Goal: Task Accomplishment & Management: Complete application form

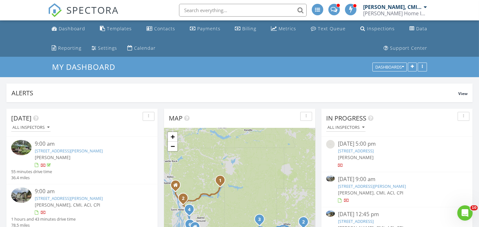
click at [214, 8] on input "text" at bounding box center [243, 10] width 128 height 13
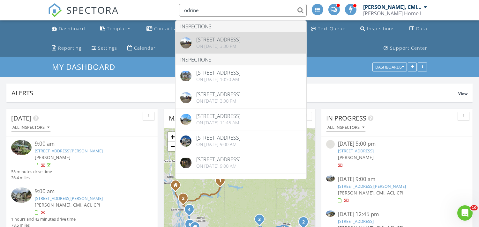
type input "odrine"
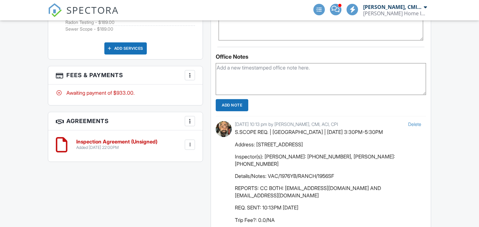
scroll to position [472, 0]
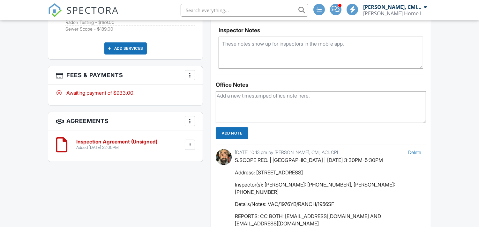
click at [192, 73] on div at bounding box center [190, 75] width 6 height 6
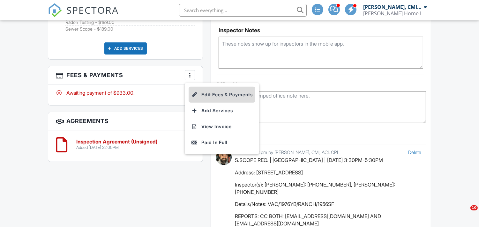
click at [207, 90] on li "Edit Fees & Payments" at bounding box center [221, 95] width 67 height 16
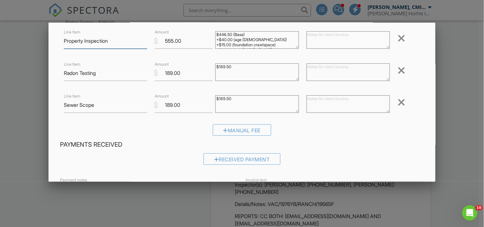
scroll to position [24, 0]
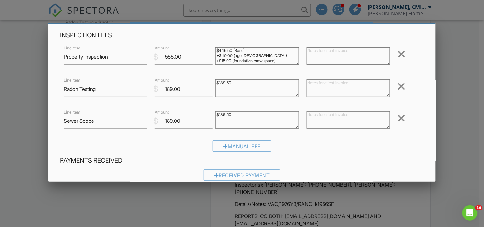
click at [397, 86] on div at bounding box center [401, 86] width 8 height 10
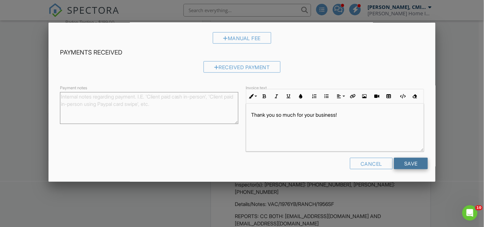
scroll to position [0, 0]
click at [411, 164] on input "Save" at bounding box center [411, 163] width 34 height 11
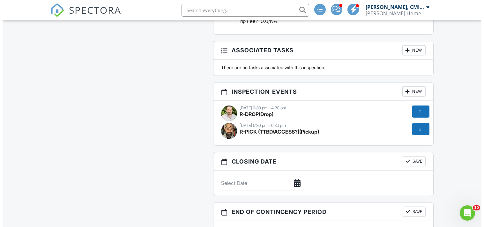
scroll to position [709, 0]
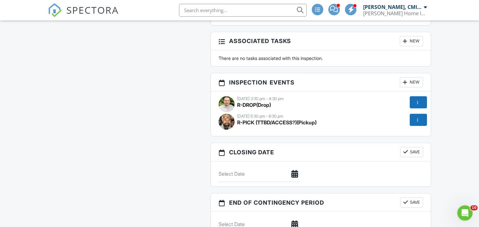
click at [417, 99] on div at bounding box center [417, 102] width 6 height 6
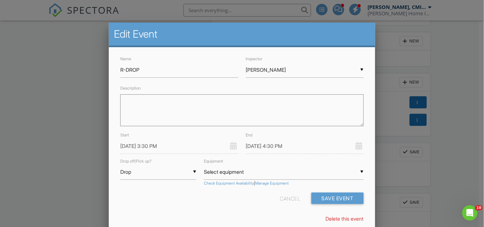
click at [334, 218] on link "Delete this event" at bounding box center [345, 219] width 38 height 6
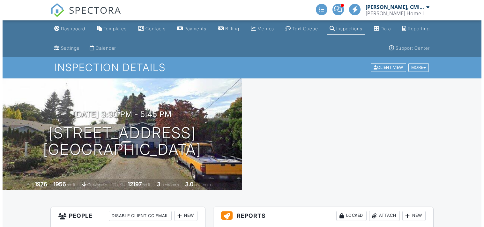
scroll to position [685, 0]
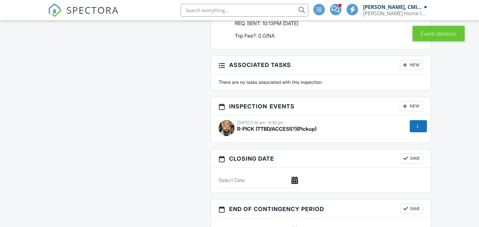
click at [420, 123] on div at bounding box center [417, 126] width 6 height 6
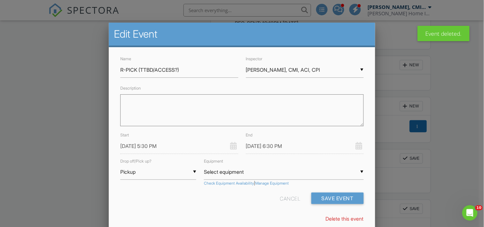
scroll to position [0, 0]
click at [342, 218] on link "Delete this event" at bounding box center [345, 219] width 38 height 6
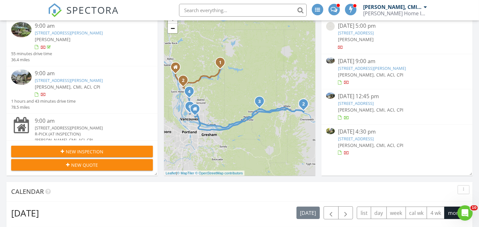
click at [85, 150] on span "New Inspection" at bounding box center [85, 151] width 38 height 7
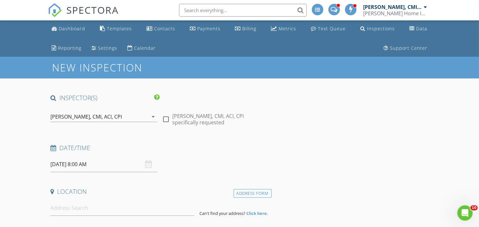
click at [110, 114] on div "[PERSON_NAME], CMI, ACI, CPI" at bounding box center [85, 117] width 71 height 6
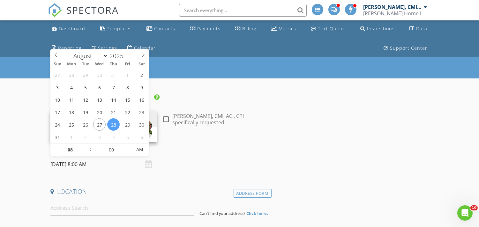
click at [73, 165] on input "08/28/2025 8:00 AM" at bounding box center [103, 165] width 107 height 16
type input "08/30/2025 8:00 AM"
type input "09"
type input "08/30/2025 9:00 AM"
click at [87, 146] on span at bounding box center [87, 146] width 4 height 6
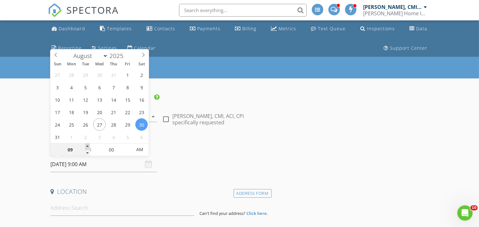
type input "10"
type input "[DATE] 10:00 AM"
click at [87, 146] on span at bounding box center [87, 146] width 4 height 6
type input "11"
type input "[DATE] 11:00 AM"
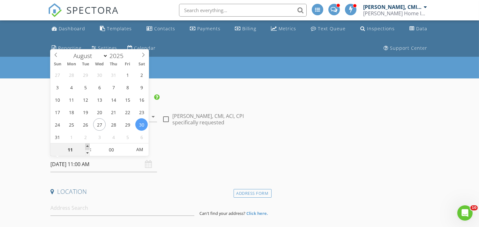
click at [87, 146] on span at bounding box center [87, 146] width 4 height 6
type input "10"
type input "[DATE] 10:00 AM"
click at [87, 152] on span at bounding box center [87, 153] width 4 height 6
click at [98, 207] on input at bounding box center [122, 208] width 144 height 16
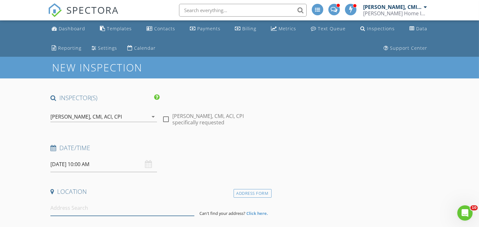
paste input "7046 SE Genrosa St.,"
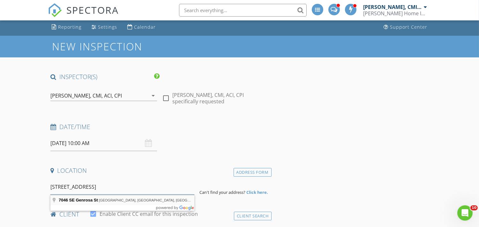
scroll to position [47, 0]
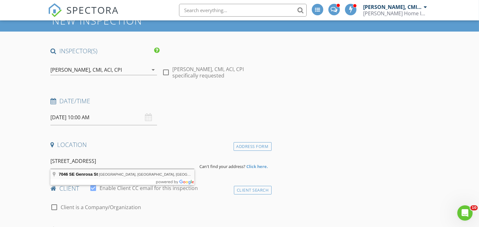
type input "7046 SE Genrosa St, Hillsboro, OR, USA"
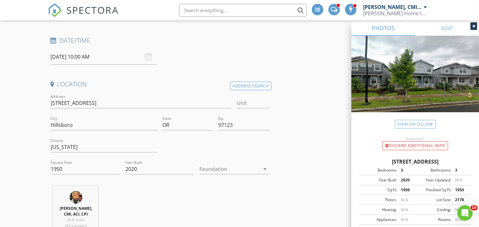
scroll to position [142, 0]
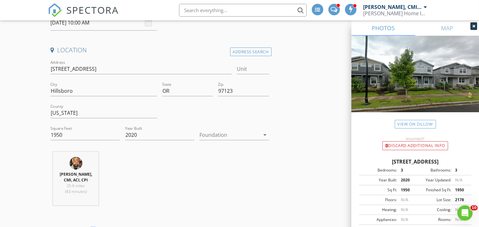
click at [248, 135] on div at bounding box center [229, 135] width 60 height 10
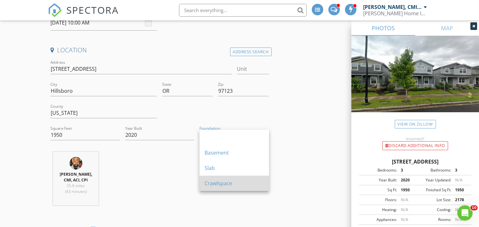
click at [225, 183] on div "Crawlspace" at bounding box center [233, 184] width 59 height 8
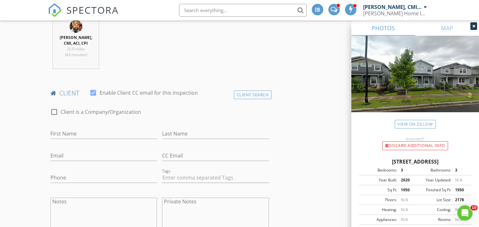
scroll to position [283, 0]
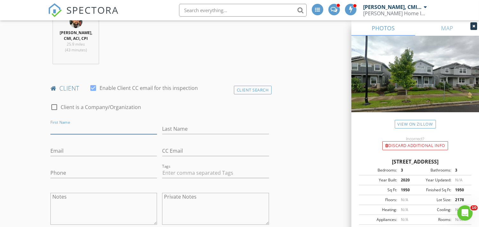
click at [69, 130] on input "First Name" at bounding box center [103, 129] width 107 height 11
paste input "[PERSON_NAME]"
type input "[PERSON_NAME]"
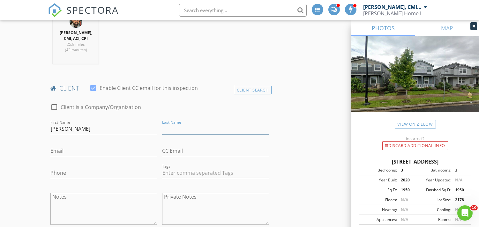
click at [185, 128] on input "Last Name" at bounding box center [215, 129] width 107 height 11
type input "[PERSON_NAME]"
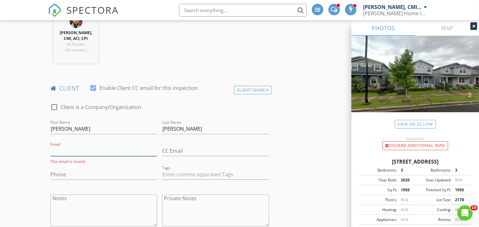
paste input "[EMAIL_ADDRESS][DOMAIN_NAME]"
type input "[EMAIL_ADDRESS][DOMAIN_NAME]"
click at [96, 170] on input "Phone" at bounding box center [103, 173] width 107 height 11
paste input "[PHONE_NUMBER]"
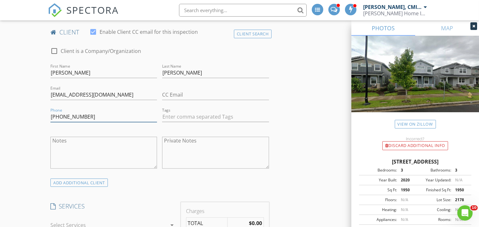
scroll to position [354, 0]
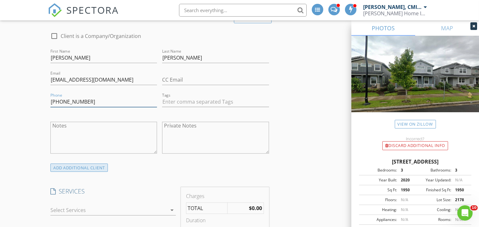
type input "[PHONE_NUMBER]"
drag, startPoint x: 87, startPoint y: 170, endPoint x: 100, endPoint y: 152, distance: 22.8
click at [87, 169] on div "ADD ADDITIONAL client" at bounding box center [78, 168] width 57 height 9
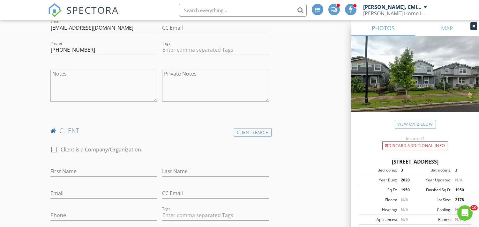
scroll to position [472, 0]
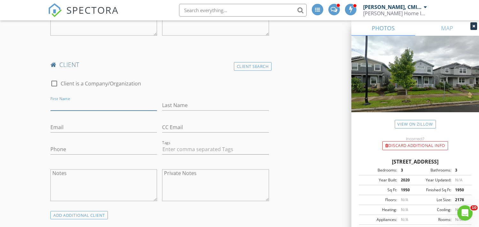
click at [82, 107] on input "First Name" at bounding box center [103, 105] width 107 height 11
paste input "[PERSON_NAME]"
type input "[PERSON_NAME]"
click at [194, 103] on input "Last Name" at bounding box center [215, 105] width 107 height 11
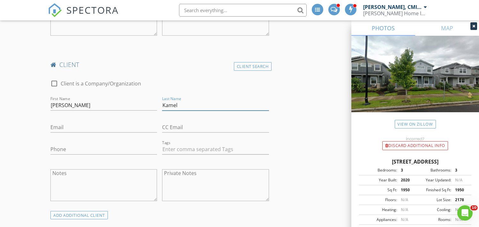
type input "Kamel"
click at [93, 97] on div "First Name Mina Kamel" at bounding box center [103, 106] width 107 height 21
click at [99, 108] on input "[PERSON_NAME]" at bounding box center [103, 105] width 107 height 11
type input "[PERSON_NAME]"
click at [69, 127] on input "Email" at bounding box center [103, 127] width 107 height 11
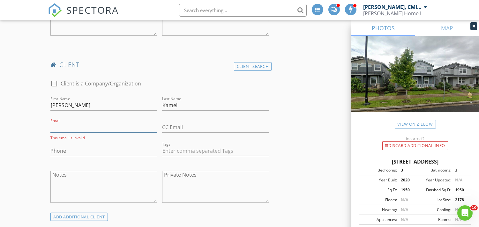
paste input "[EMAIL_ADDRESS][DOMAIN_NAME]"
type input "[EMAIL_ADDRESS][DOMAIN_NAME]"
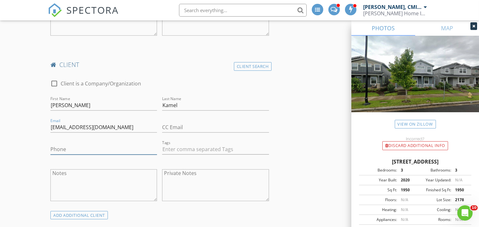
click at [61, 149] on input "Phone" at bounding box center [103, 149] width 107 height 11
paste input "text"
click at [80, 146] on input "Phone" at bounding box center [103, 149] width 107 height 11
paste input "[EMAIL_ADDRESS][DOMAIN_NAME]"
type input "[EMAIL_ADDRESS][DOMAIN_NAME]"
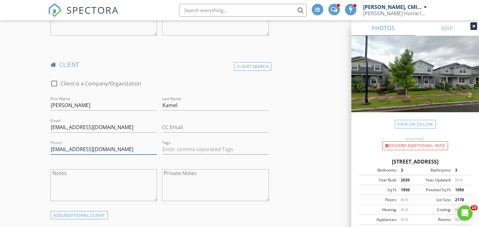
drag, startPoint x: 120, startPoint y: 147, endPoint x: 0, endPoint y: 137, distance: 120.3
paste input "[PHONE_NUMBER]"
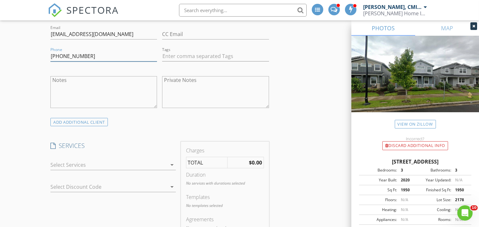
scroll to position [567, 0]
type input "[PHONE_NUMBER]"
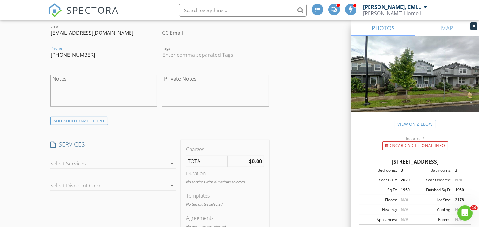
click at [93, 162] on div at bounding box center [108, 163] width 116 height 10
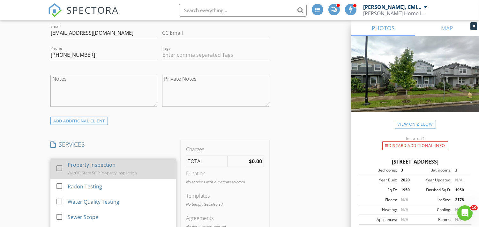
click at [58, 166] on div at bounding box center [59, 168] width 11 height 11
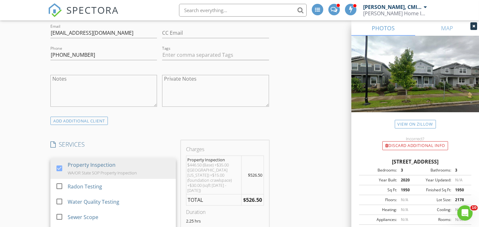
click at [312, 174] on div "INSPECTOR(S) check_box Justin Nickelsen, CMI, ACI, CPI PRIMARY check_box_outlin…" at bounding box center [239, 205] width 383 height 1357
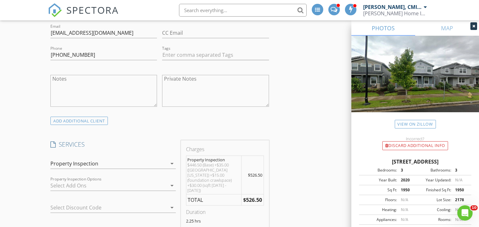
click at [102, 183] on div at bounding box center [108, 185] width 116 height 10
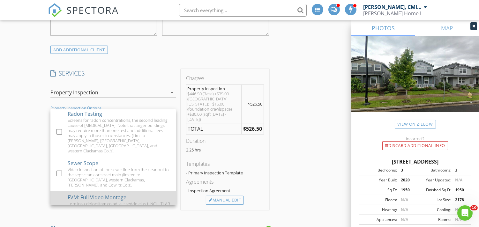
scroll to position [0, 0]
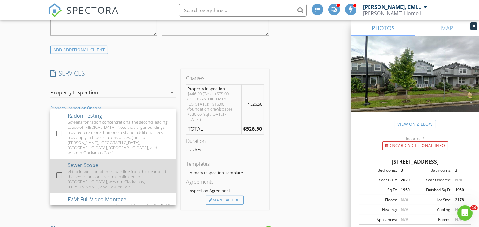
click at [62, 170] on div at bounding box center [59, 175] width 11 height 11
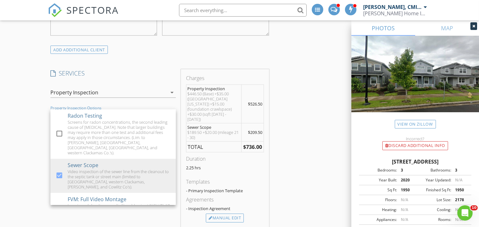
click at [313, 142] on div "INSPECTOR(S) check_box Justin Nickelsen, CMI, ACI, CPI PRIMARY check_box_outlin…" at bounding box center [239, 143] width 383 height 1375
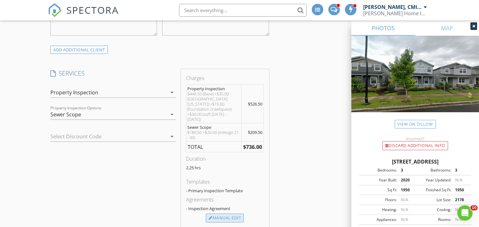
click at [224, 214] on div "Manual Edit" at bounding box center [225, 218] width 38 height 9
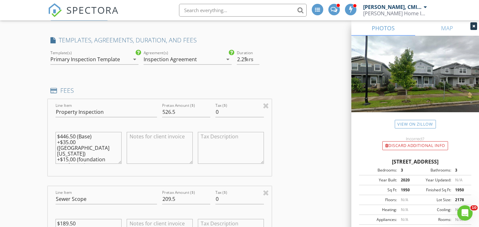
scroll to position [732, 0]
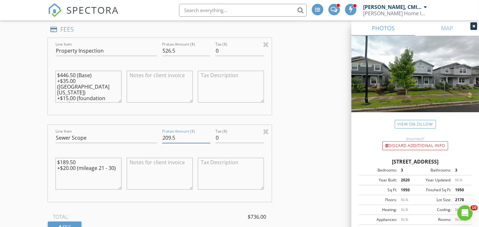
drag, startPoint x: 170, startPoint y: 136, endPoint x: 156, endPoint y: 137, distance: 14.0
click at [156, 137] on div "Line Item Sewer Scope Pretax Amount ($) 209.5 Tax ($) 0 $189.50 +$20.00 (mileag…" at bounding box center [159, 163] width 223 height 77
click at [176, 137] on input "199.5" at bounding box center [186, 138] width 48 height 11
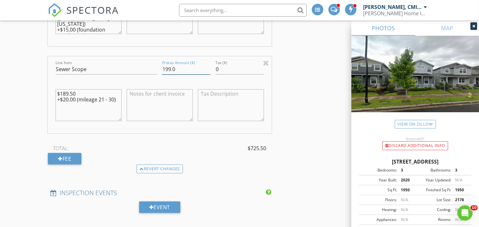
scroll to position [826, 0]
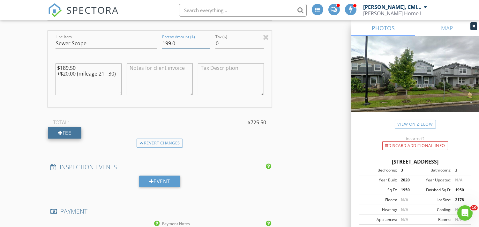
type input "199.0"
click at [58, 133] on div at bounding box center [60, 132] width 4 height 5
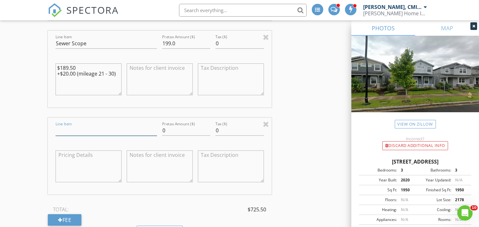
click at [80, 129] on input "Line Item" at bounding box center [105, 130] width 101 height 11
type input "EVENINGS AND WEEKENDS FEE"
click at [173, 132] on input "0" at bounding box center [186, 130] width 48 height 11
type input "0.0"
click at [148, 164] on textarea at bounding box center [160, 167] width 66 height 32
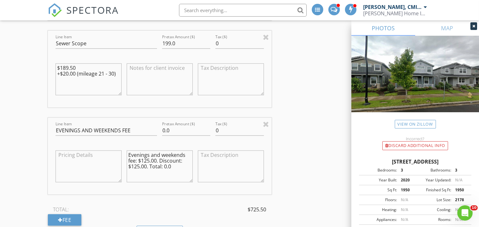
type textarea "Evenings and weekends fee: $125.00. Discount: $125.00. Total: 0.0"
click at [284, 162] on div "INSPECTOR(S) check_box Justin Nickelsen, CMI, ACI, CPI PRIMARY check_box_outlin…" at bounding box center [239, 52] width 383 height 1570
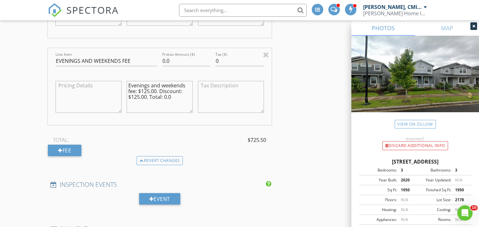
scroll to position [897, 0]
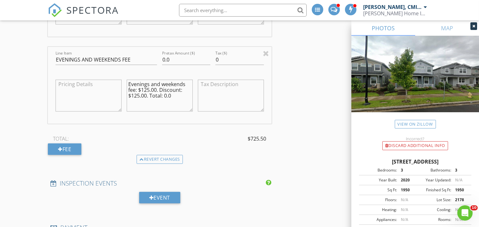
drag, startPoint x: 134, startPoint y: 60, endPoint x: 2, endPoint y: 60, distance: 132.0
type input "Evenings and Weekends Fee"
click at [165, 103] on textarea "Evenings and weekends fee: $125.00. Discount: $125.00. Total: 0.0" at bounding box center [160, 96] width 66 height 32
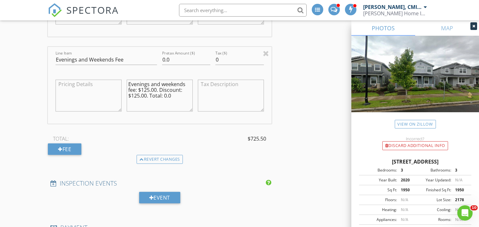
drag, startPoint x: 148, startPoint y: 89, endPoint x: 145, endPoint y: 89, distance: 3.5
click at [145, 89] on textarea "Evenings and weekends fee: $125.00. Discount: $125.00. Total: 0.0" at bounding box center [160, 96] width 66 height 32
click at [149, 90] on textarea "Evenings and weekends fee: $125.00. Discount: $125.00. Total: 0.0" at bounding box center [160, 96] width 66 height 32
click at [139, 95] on textarea "Evenings and weekends fee: $150.00. Discount: $125.00. Total: 0.0" at bounding box center [160, 96] width 66 height 32
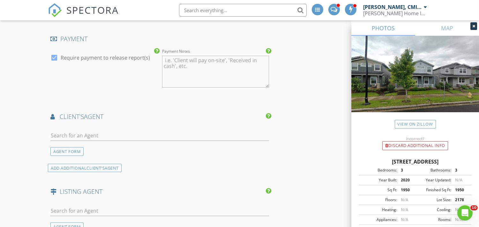
scroll to position [1086, 0]
type textarea "Evenings and weekends fee: $150.00. Discount: $150.00. Total: 0.0"
click at [122, 132] on input "text" at bounding box center [159, 135] width 218 height 11
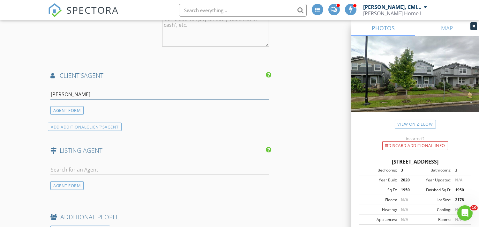
scroll to position [1134, 0]
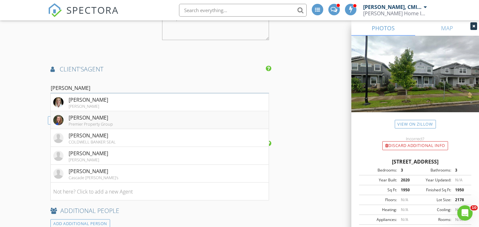
type input "[PERSON_NAME]"
click at [105, 120] on div "[PERSON_NAME]" at bounding box center [91, 118] width 44 height 8
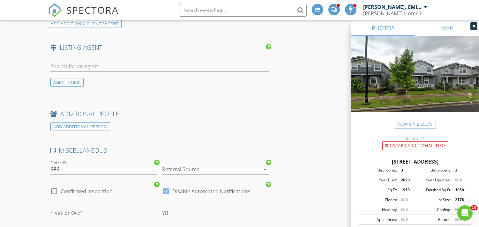
scroll to position [1417, 0]
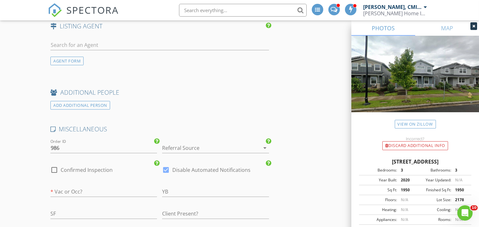
click at [193, 147] on div at bounding box center [206, 148] width 89 height 10
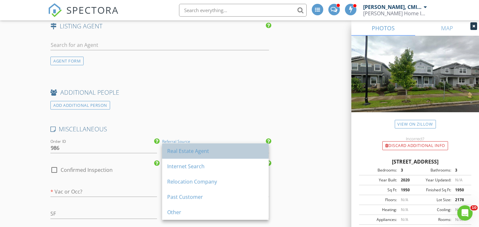
click at [175, 151] on div "Real Estate Agent" at bounding box center [215, 151] width 96 height 8
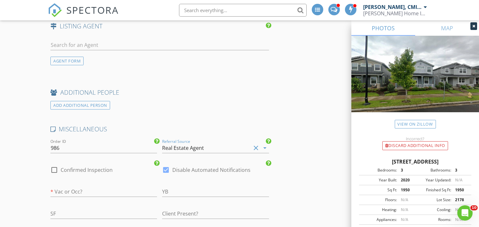
click at [55, 173] on div at bounding box center [54, 170] width 11 height 11
checkbox input "true"
click at [165, 171] on div at bounding box center [165, 170] width 11 height 11
checkbox input "false"
click at [99, 193] on input "text" at bounding box center [103, 192] width 107 height 11
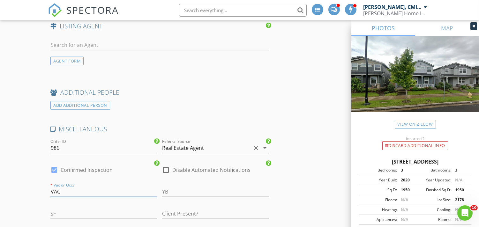
type input "VAC"
type input "2020"
type input "1950"
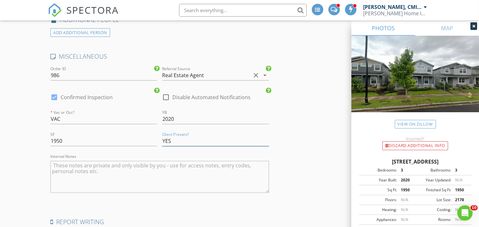
scroll to position [1512, 0]
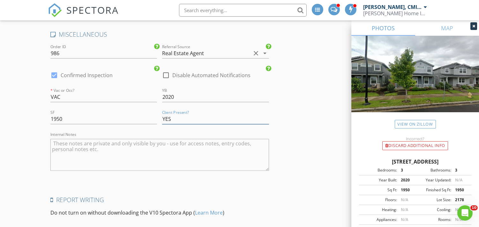
type input "YES"
click at [92, 156] on textarea "Internal Notes" at bounding box center [159, 155] width 218 height 32
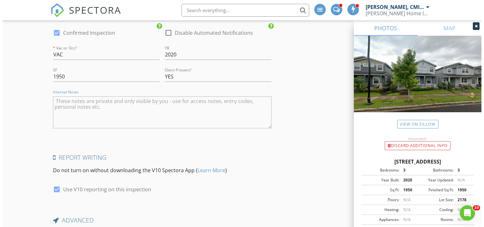
scroll to position [1618, 0]
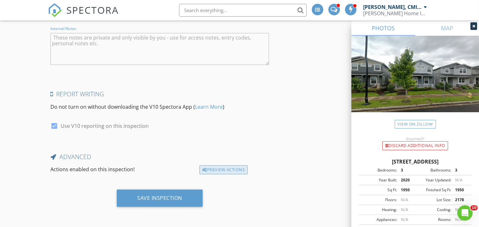
click at [225, 168] on div "Preview Actions" at bounding box center [223, 169] width 48 height 9
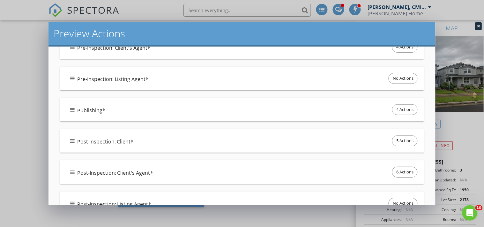
scroll to position [189, 0]
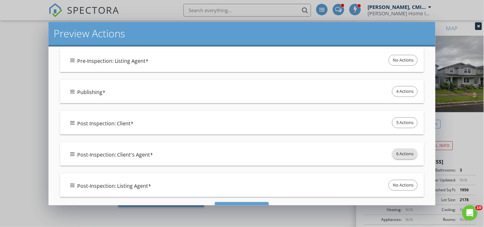
click at [400, 152] on span "6 Actions" at bounding box center [404, 154] width 25 height 10
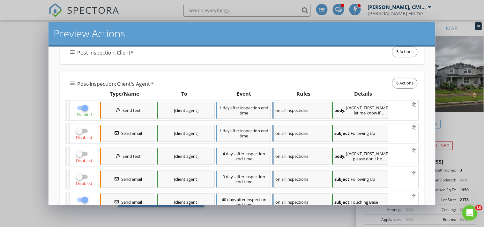
drag, startPoint x: 82, startPoint y: 107, endPoint x: 93, endPoint y: 144, distance: 38.6
click at [82, 108] on div at bounding box center [84, 108] width 11 height 11
checkbox input "false"
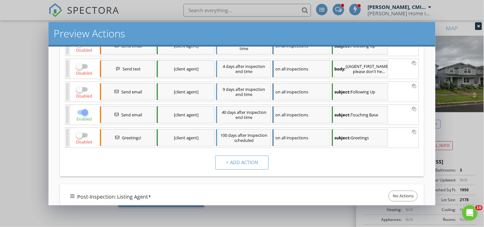
scroll to position [354, 0]
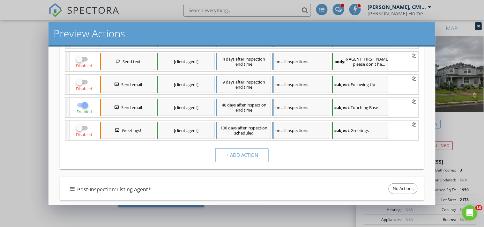
click at [82, 111] on div at bounding box center [84, 105] width 11 height 11
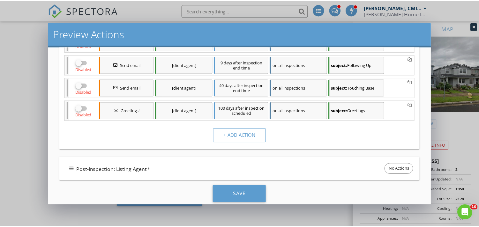
scroll to position [395, 0]
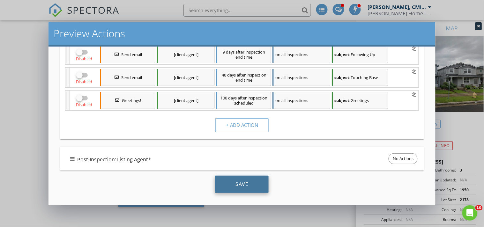
click at [237, 184] on div "Save" at bounding box center [242, 184] width 54 height 17
checkbox input "true"
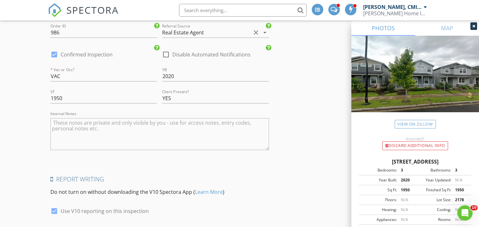
scroll to position [1618, 0]
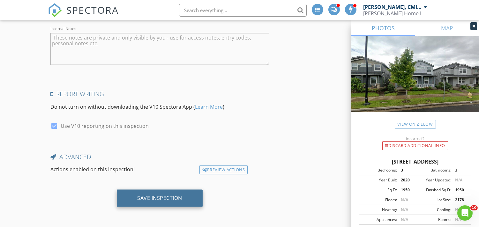
click at [141, 196] on div "Save Inspection" at bounding box center [159, 198] width 45 height 6
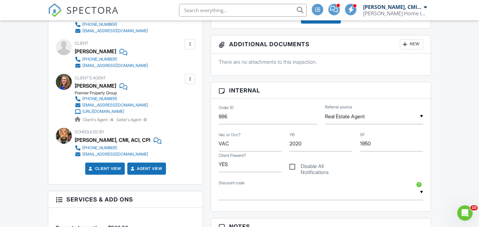
scroll to position [378, 0]
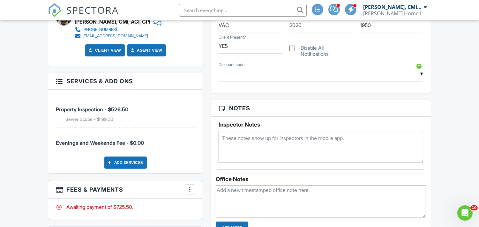
click at [261, 148] on textarea at bounding box center [320, 147] width 204 height 32
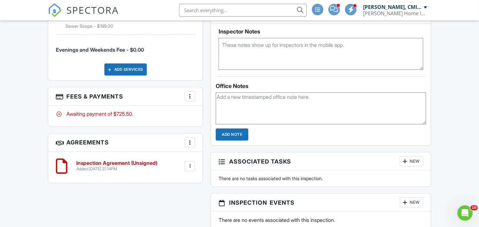
scroll to position [472, 0]
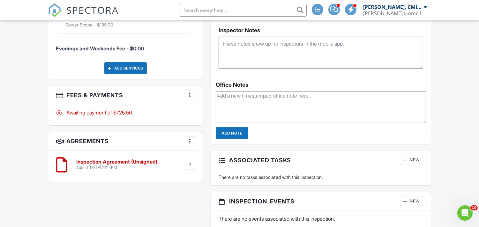
click at [237, 105] on textarea at bounding box center [321, 107] width 210 height 32
paste textarea "S.SCOPE REQ. | [GEOGRAPHIC_DATA] | [DATE: NOTES] Address: [STREET_ADDRESS] Insp…"
type textarea "S.SCOPE REQ. | [GEOGRAPHIC_DATA] | [DATE: NOTES] Address: [STREET_ADDRESS] Insp…"
drag, startPoint x: 243, startPoint y: 133, endPoint x: 236, endPoint y: 129, distance: 7.4
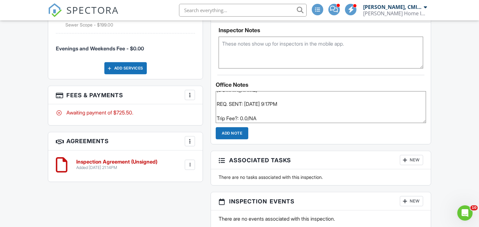
click at [241, 131] on input "Add Note" at bounding box center [232, 133] width 33 height 12
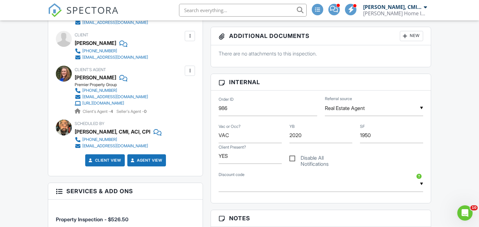
scroll to position [165, 0]
